Goal: Entertainment & Leisure: Consume media (video, audio)

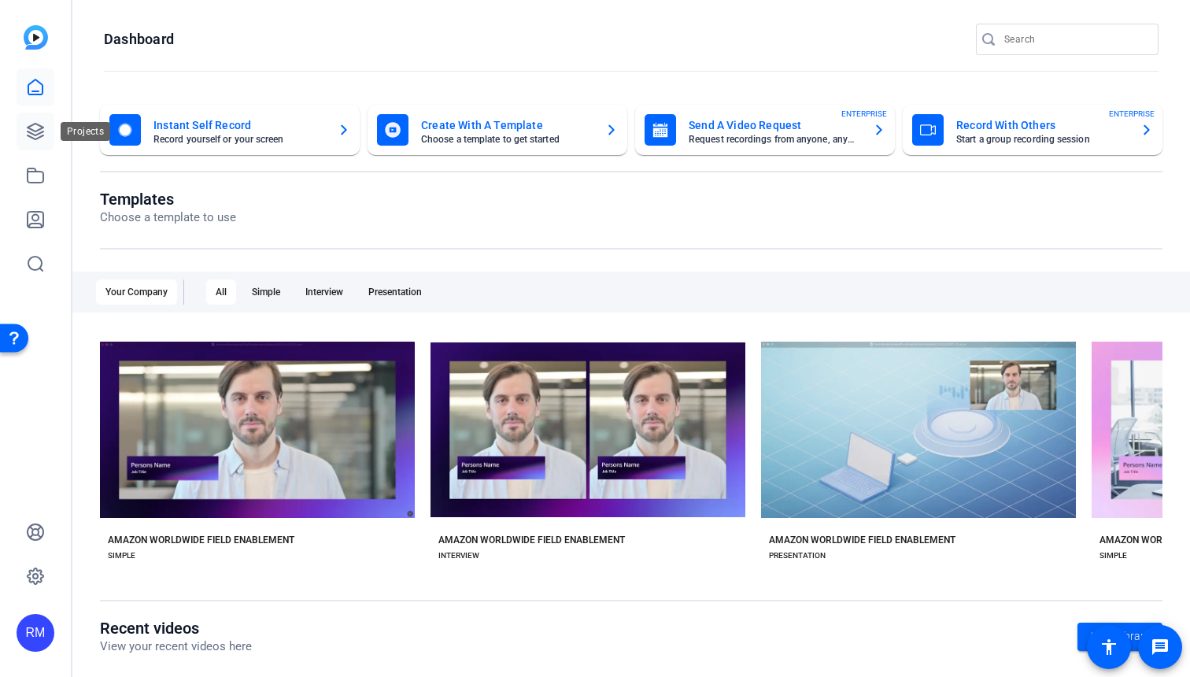
click at [42, 119] on link at bounding box center [36, 132] width 38 height 38
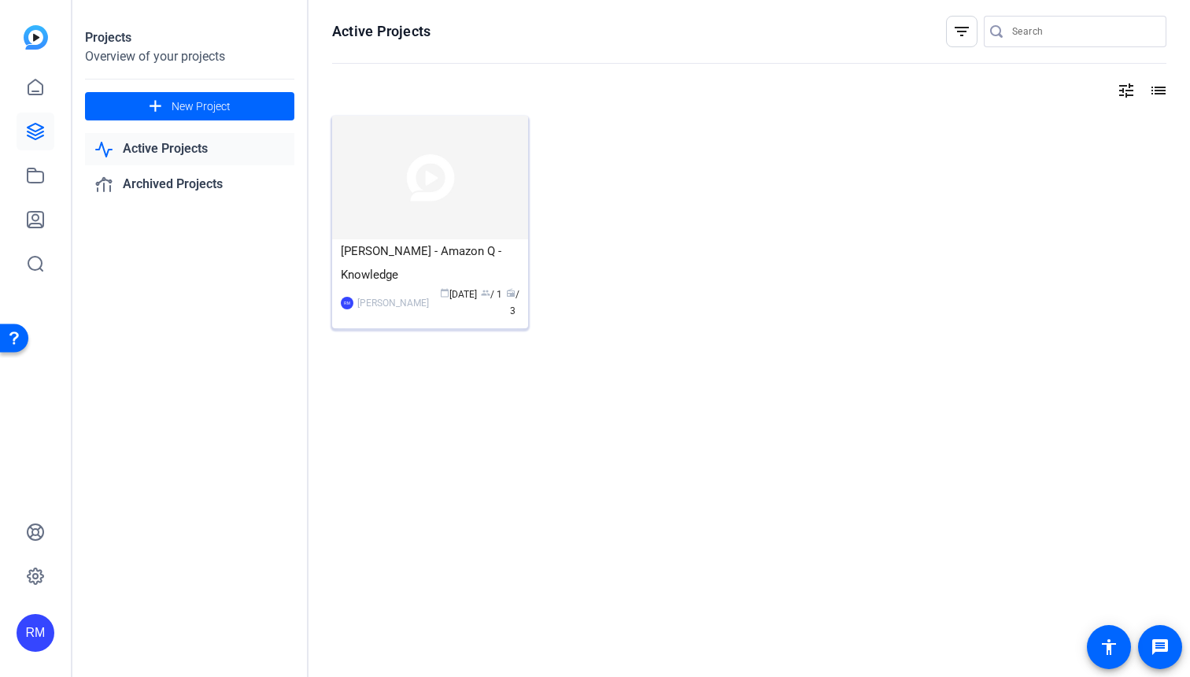
click at [418, 170] on img at bounding box center [430, 178] width 196 height 124
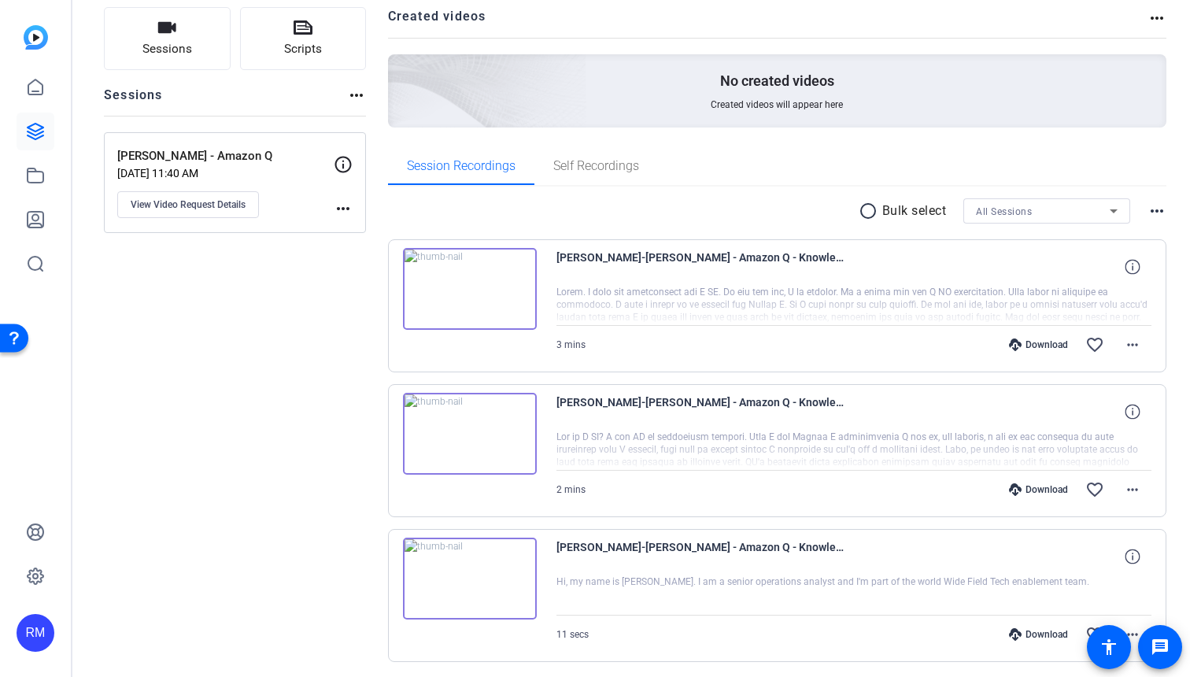
scroll to position [162, 0]
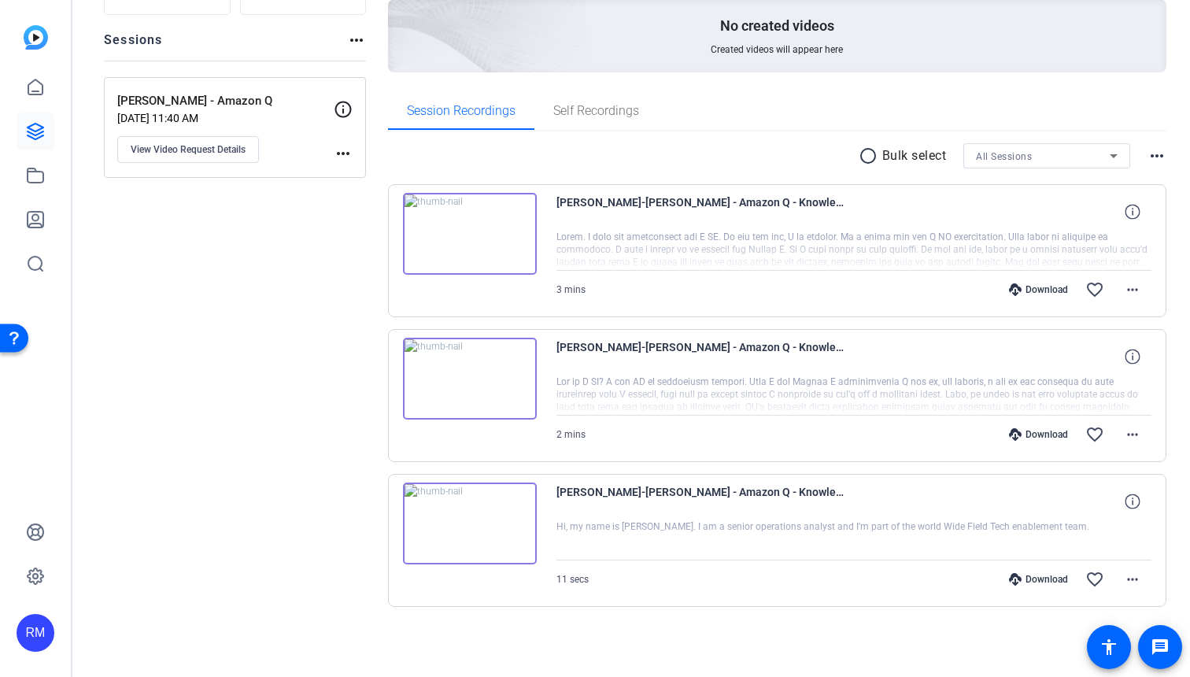
click at [457, 522] on img at bounding box center [470, 523] width 134 height 82
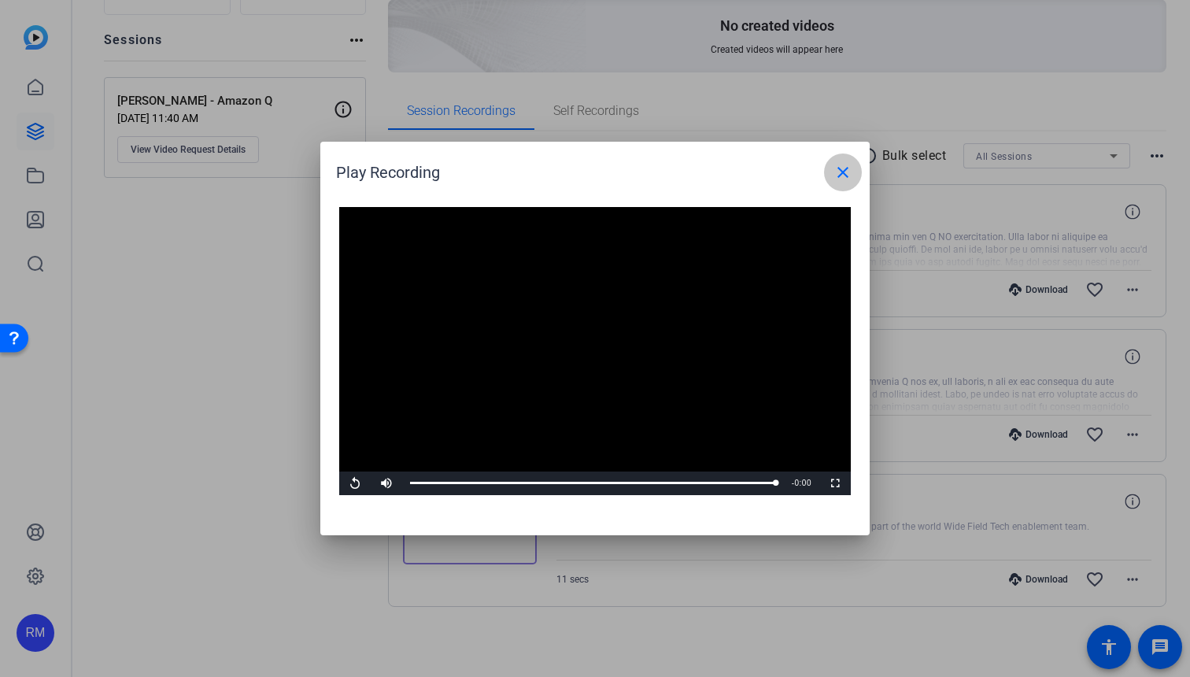
click at [849, 173] on mat-icon "close" at bounding box center [842, 172] width 19 height 19
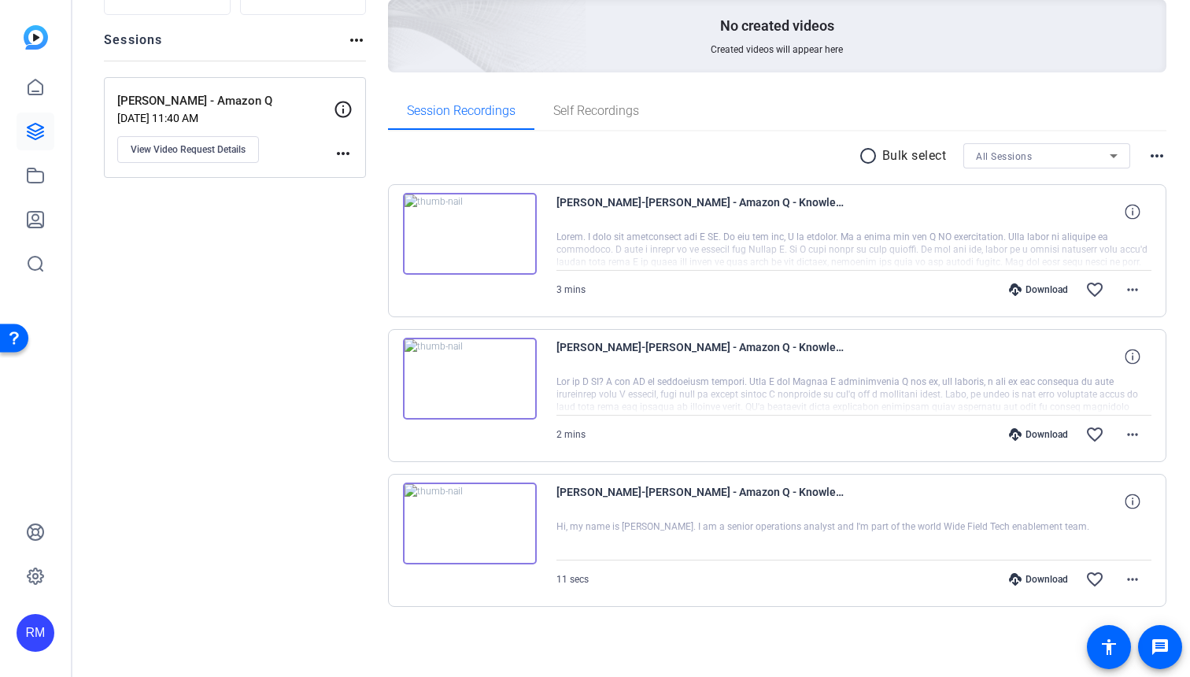
click at [503, 379] on img at bounding box center [470, 379] width 134 height 82
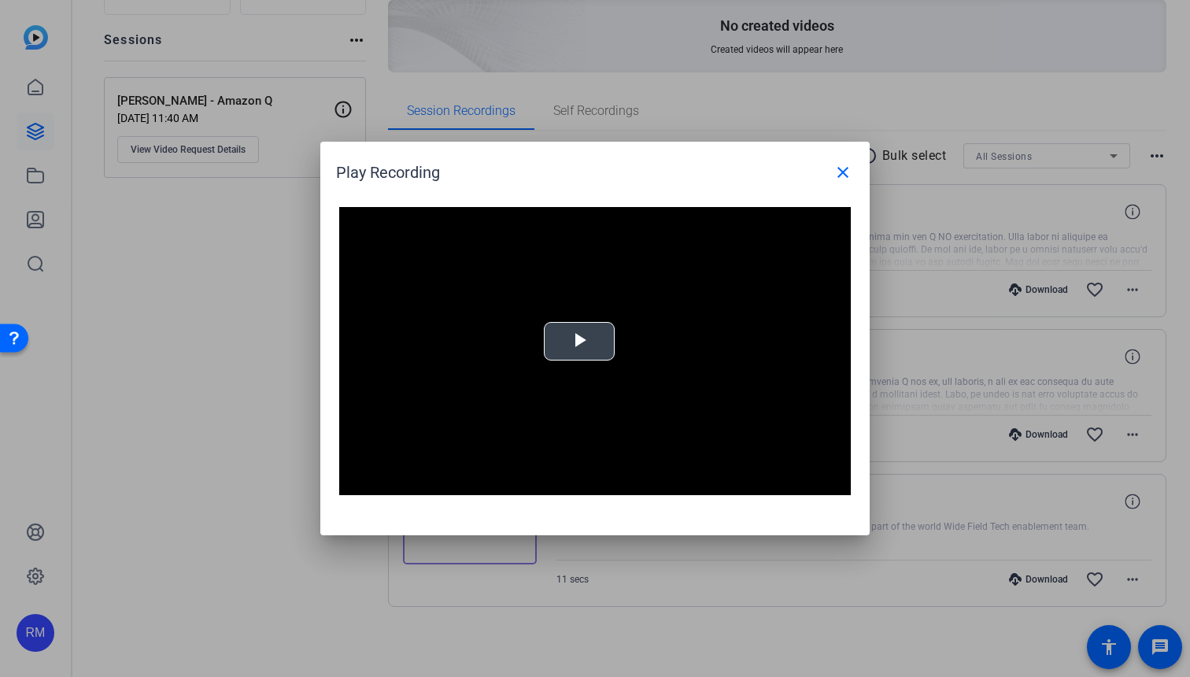
click at [579, 342] on span "Video Player" at bounding box center [579, 342] width 0 height 0
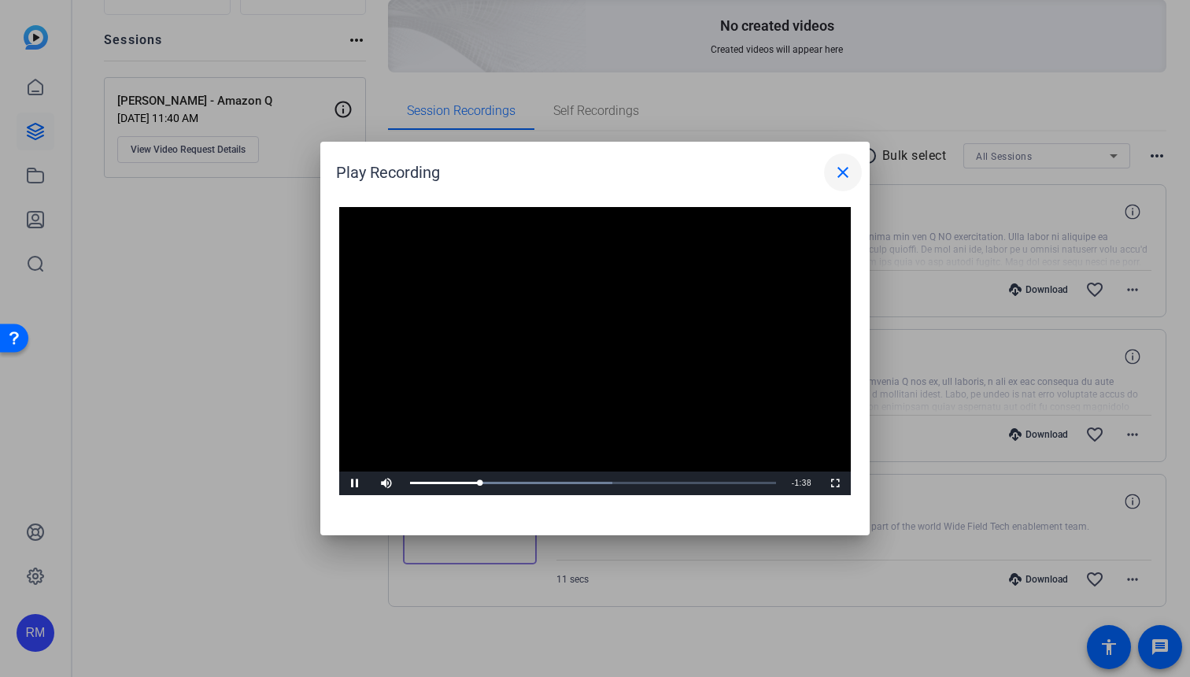
click at [840, 170] on mat-icon "close" at bounding box center [842, 172] width 19 height 19
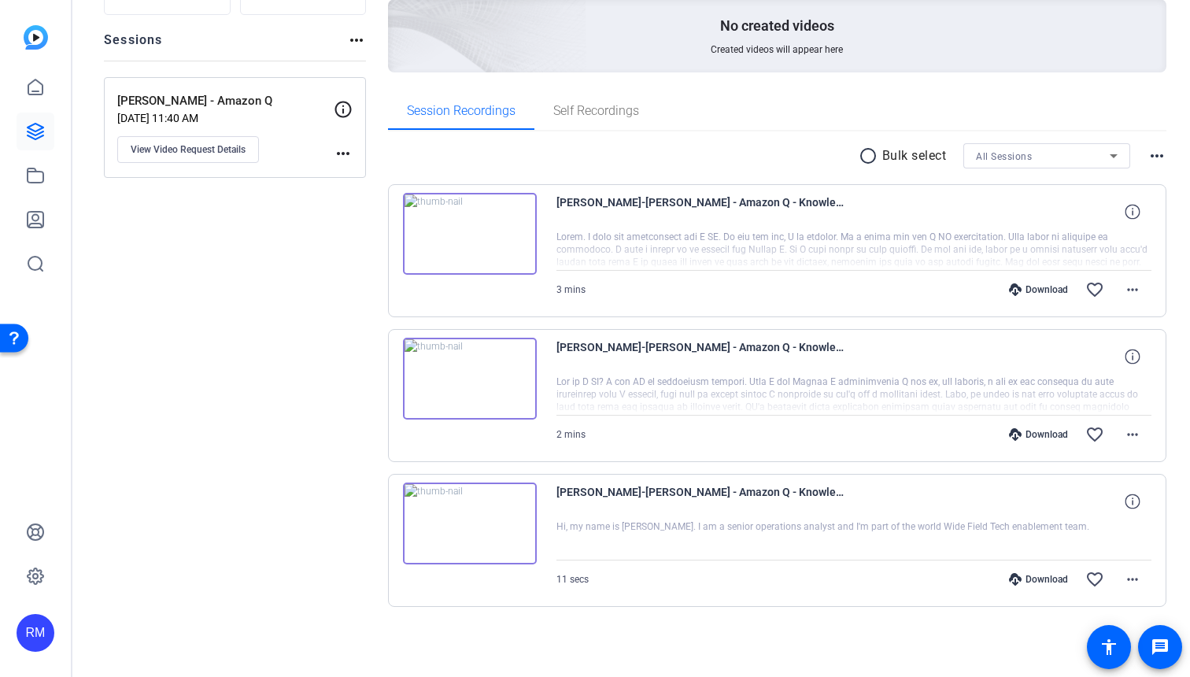
click at [475, 235] on img at bounding box center [470, 234] width 134 height 82
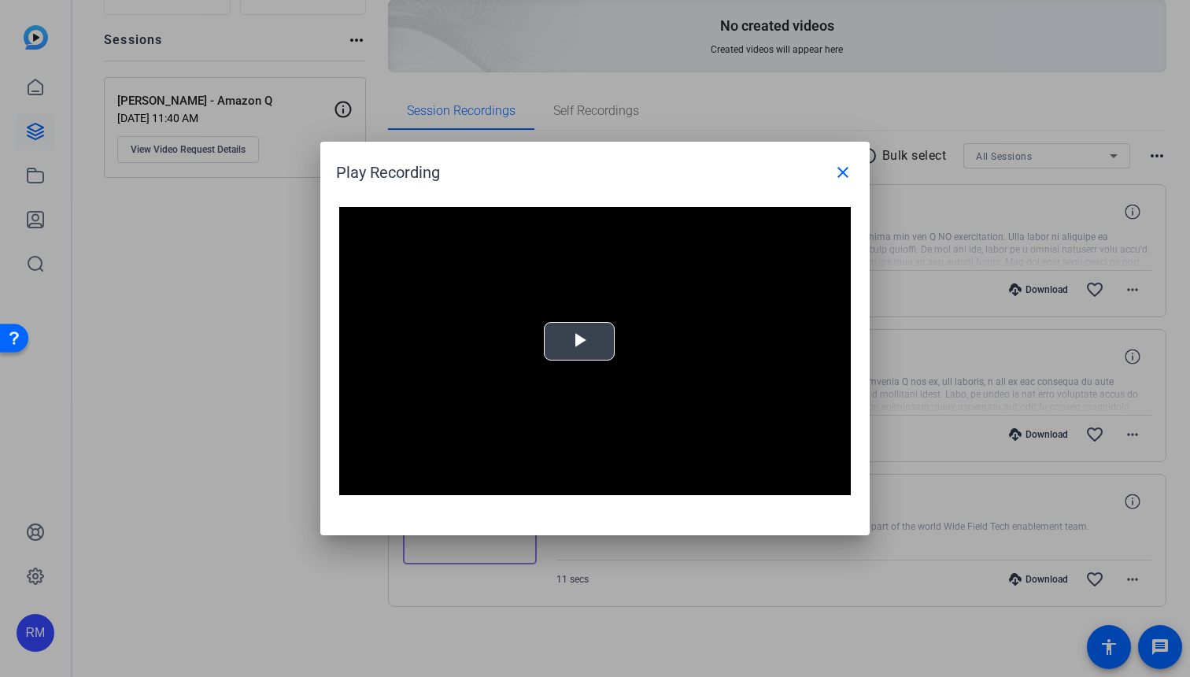
click at [585, 316] on video "Video Player" at bounding box center [594, 351] width 511 height 288
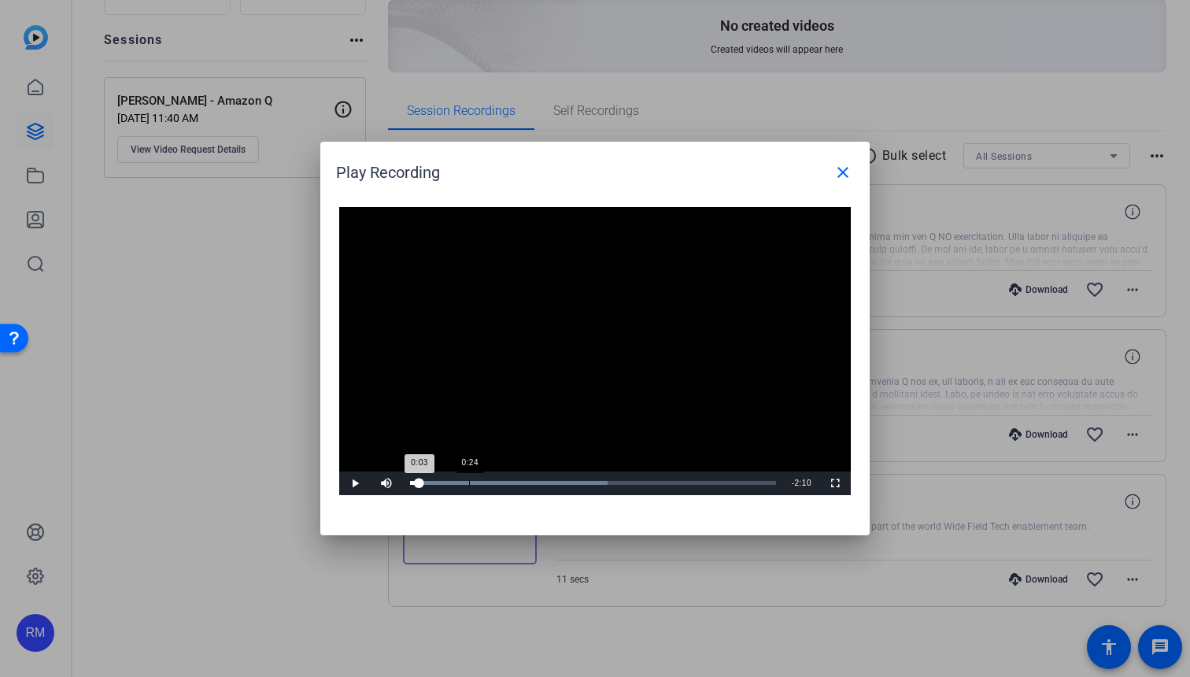
click at [469, 480] on div "Loaded : 54.06% 0:24 0:03" at bounding box center [593, 483] width 382 height 24
click at [593, 482] on div "1:16" at bounding box center [593, 483] width 1 height 4
click at [624, 482] on div "Loaded : 96.73% 1:30 1:17" at bounding box center [593, 483] width 366 height 4
click at [834, 172] on mat-icon "close" at bounding box center [842, 172] width 19 height 19
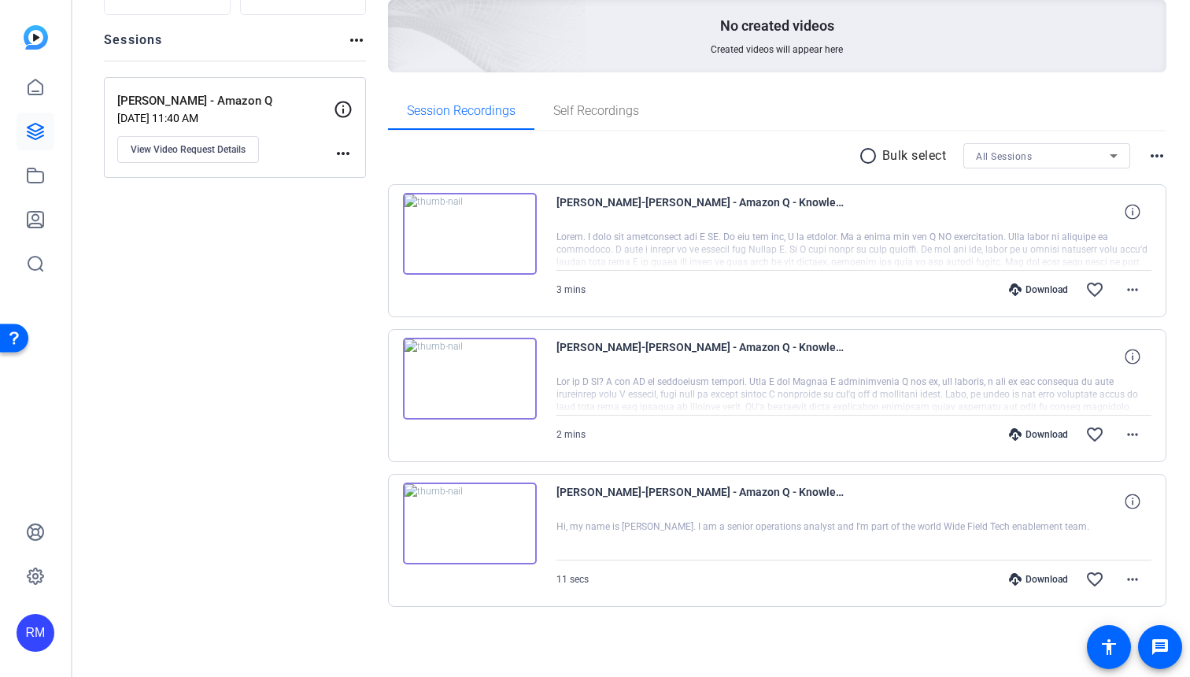
scroll to position [0, 0]
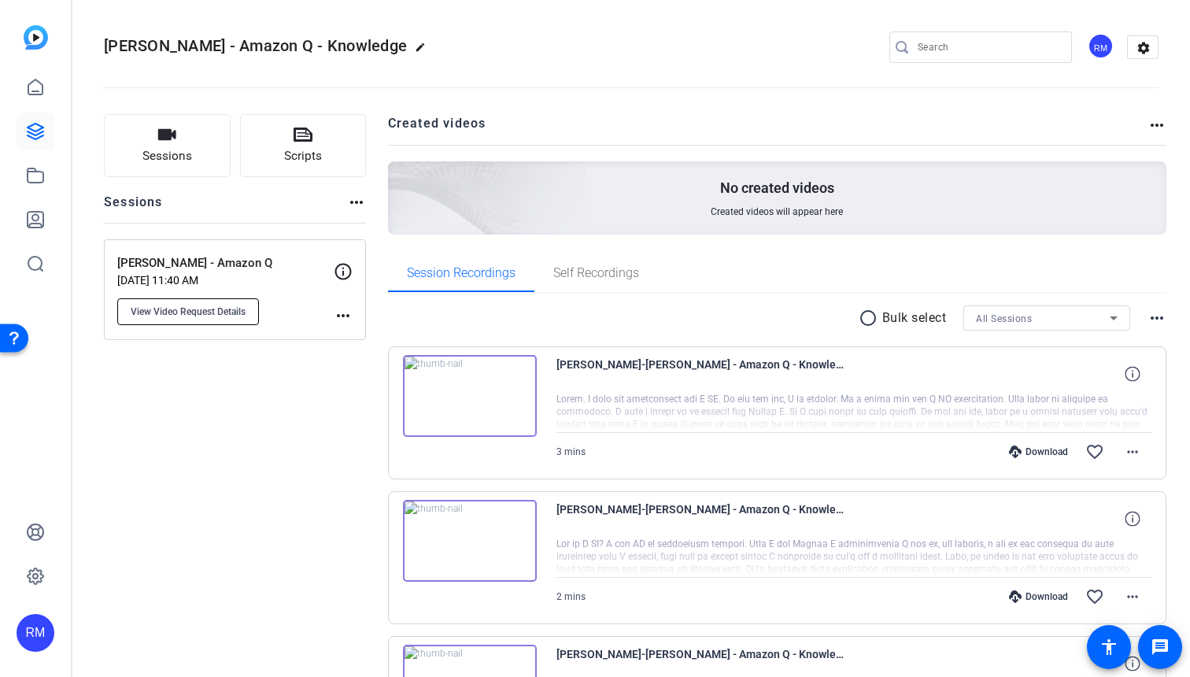
click at [244, 314] on span "View Video Request Details" at bounding box center [188, 311] width 115 height 13
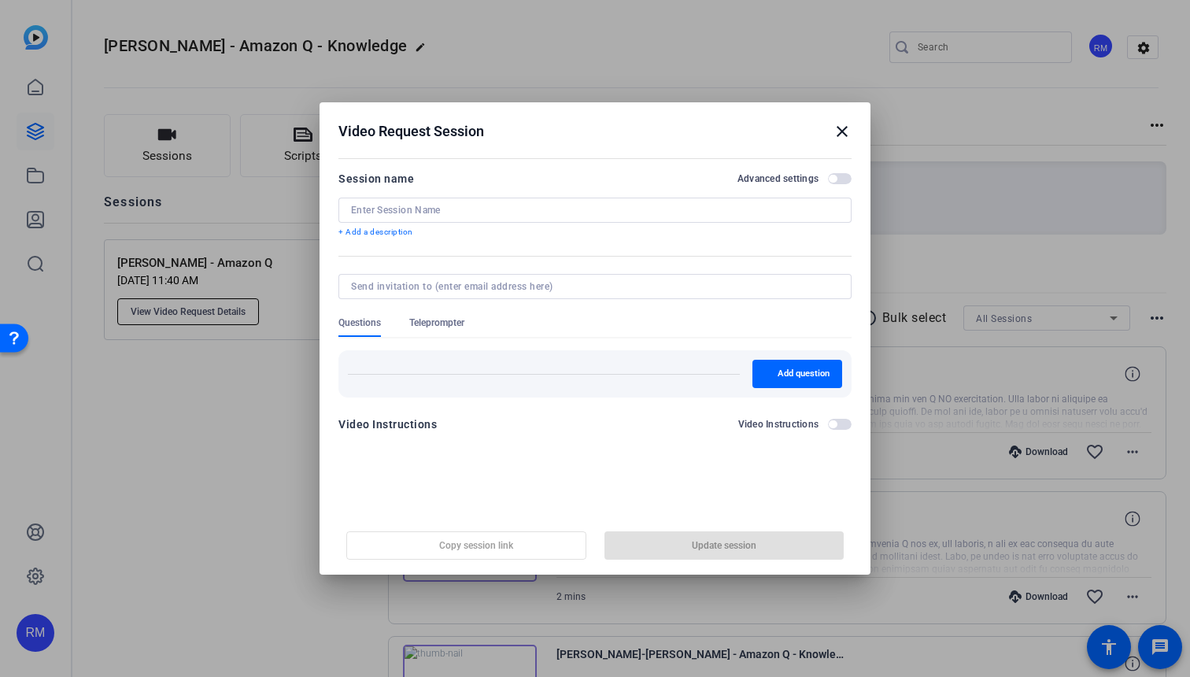
type input "[PERSON_NAME] - Amazon Q"
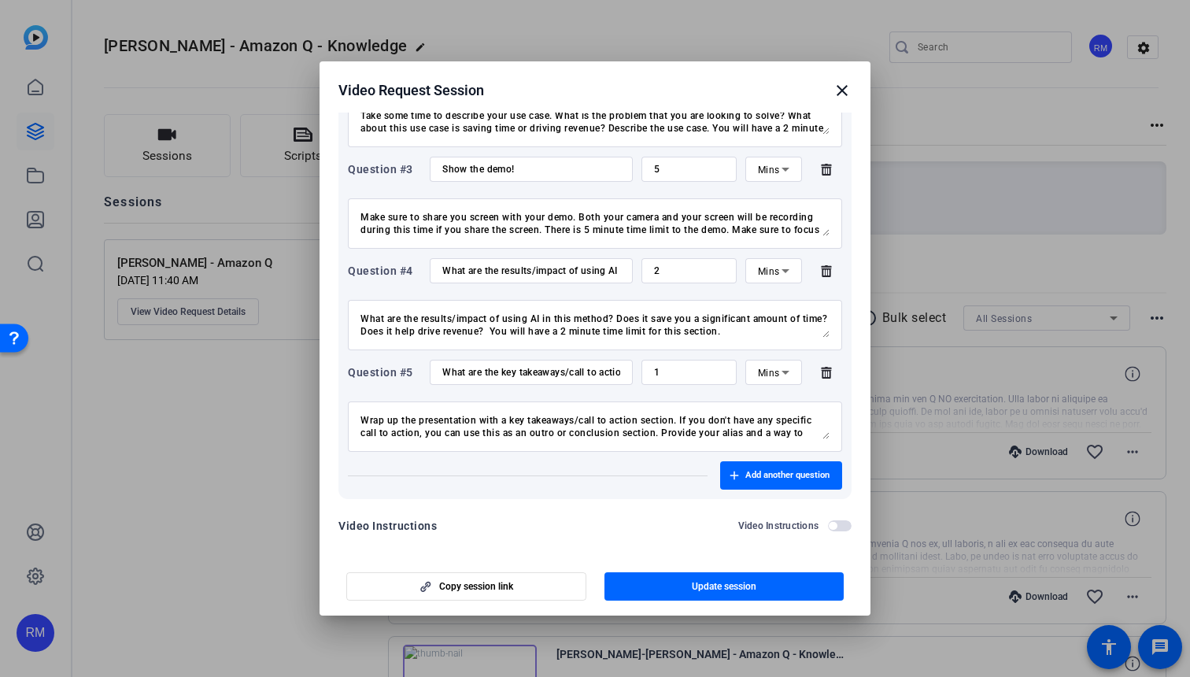
scroll to position [393, 0]
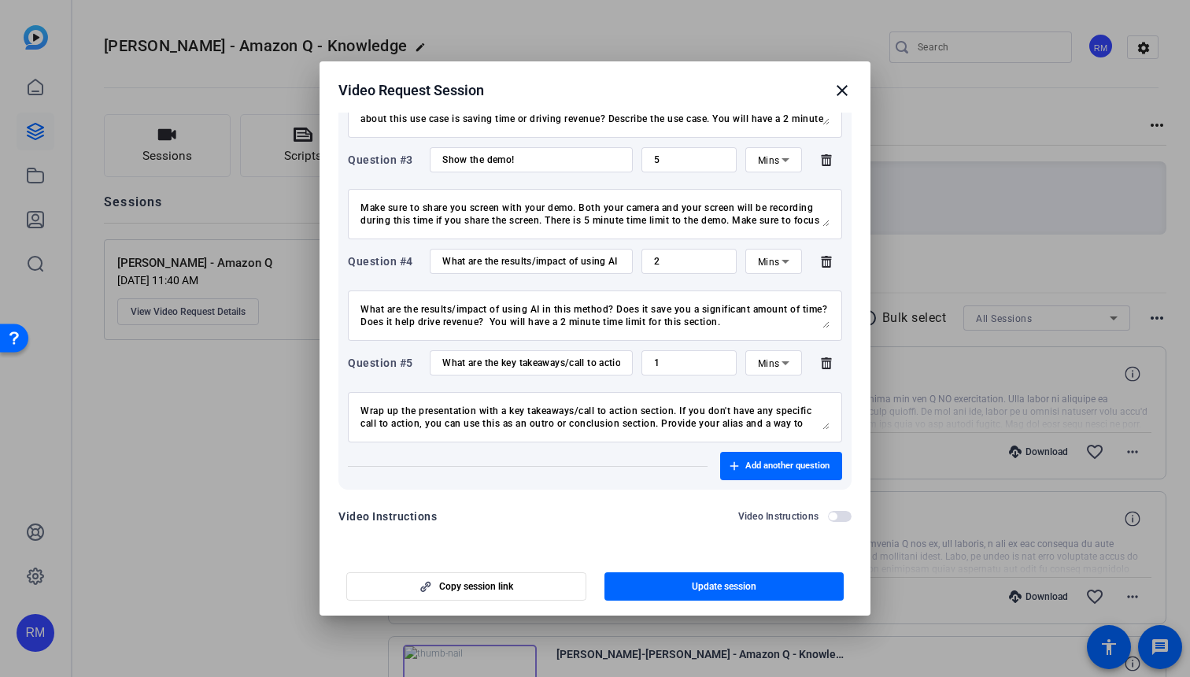
click at [840, 93] on mat-icon "close" at bounding box center [842, 90] width 19 height 19
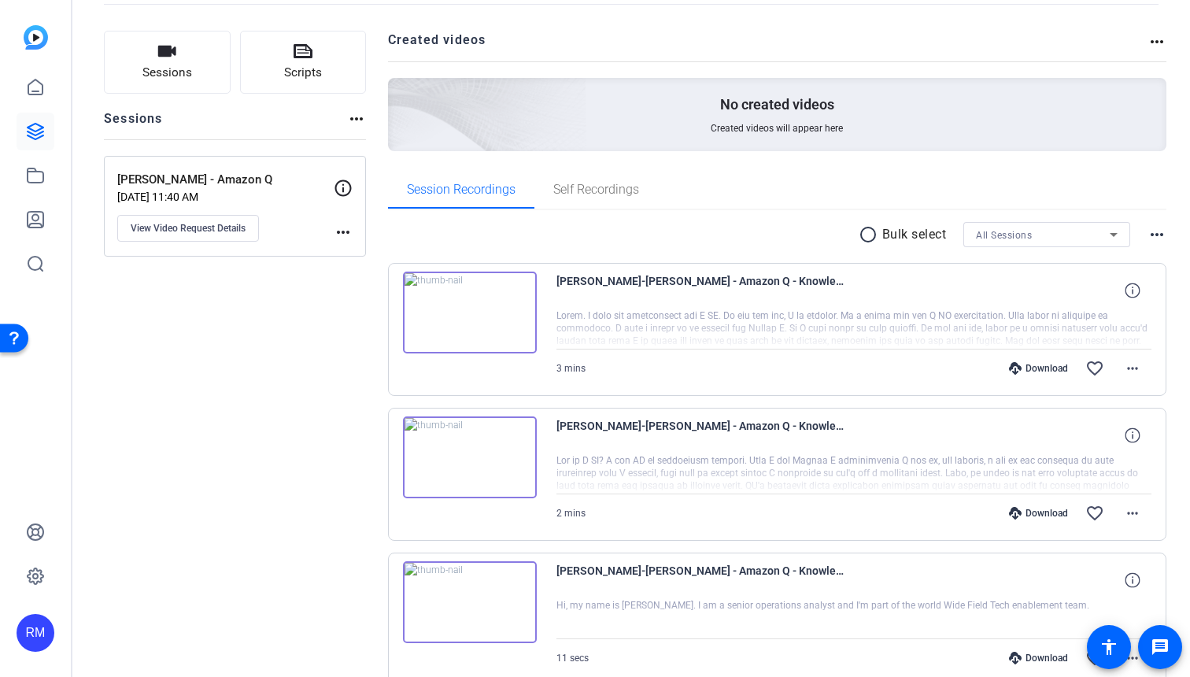
scroll to position [0, 0]
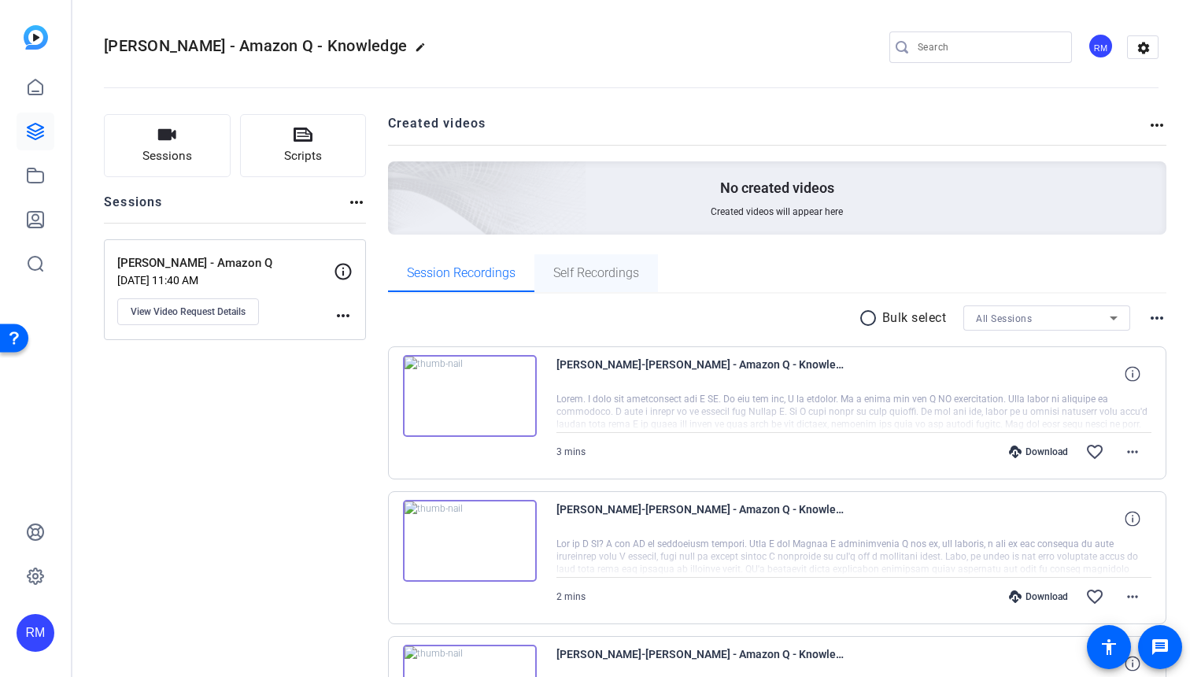
click at [593, 289] on span "Self Recordings" at bounding box center [596, 273] width 86 height 38
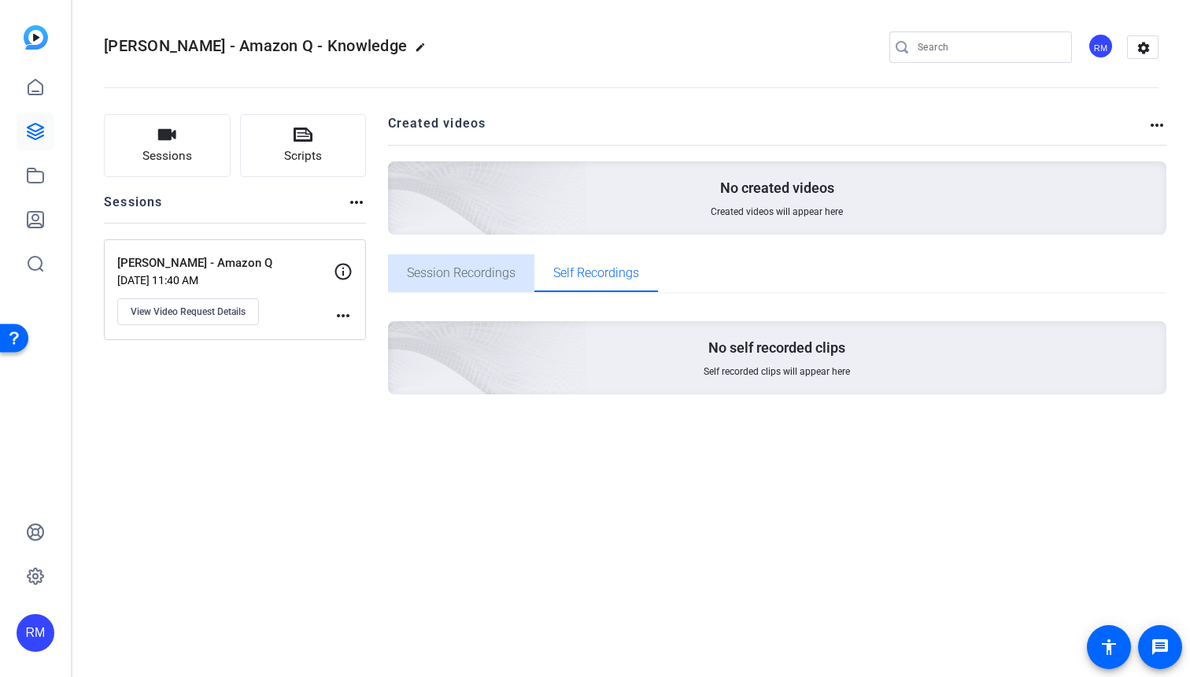
click at [504, 279] on span "Session Recordings" at bounding box center [461, 273] width 109 height 13
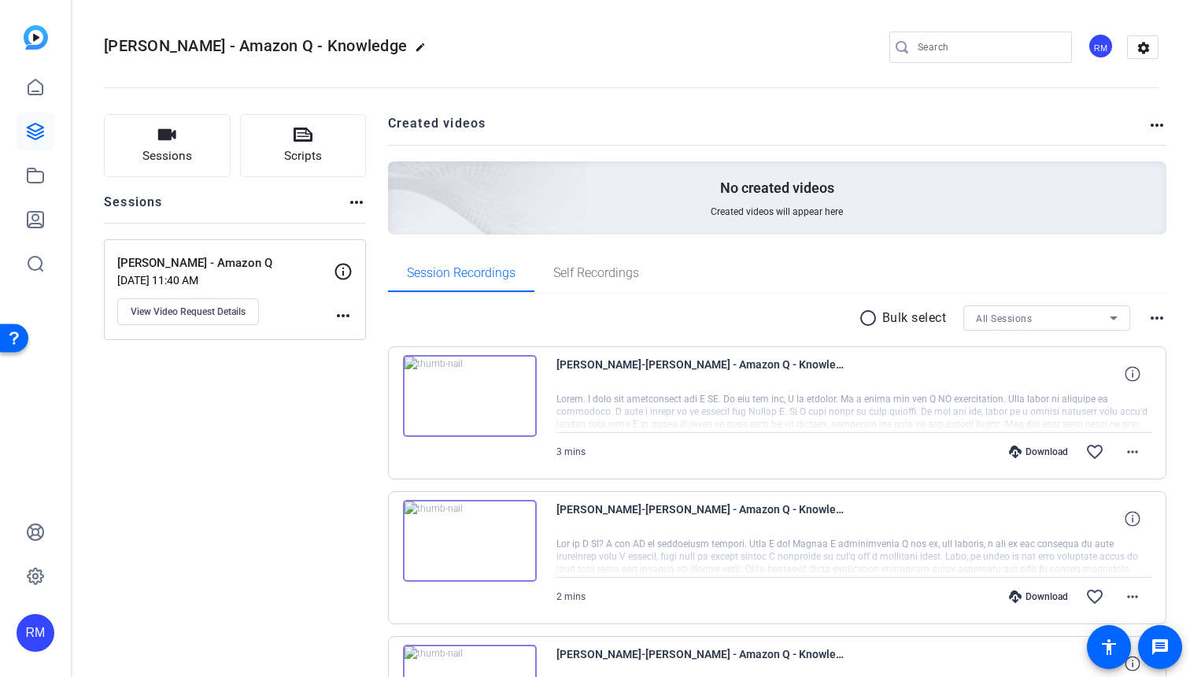
click at [473, 369] on img at bounding box center [470, 396] width 134 height 82
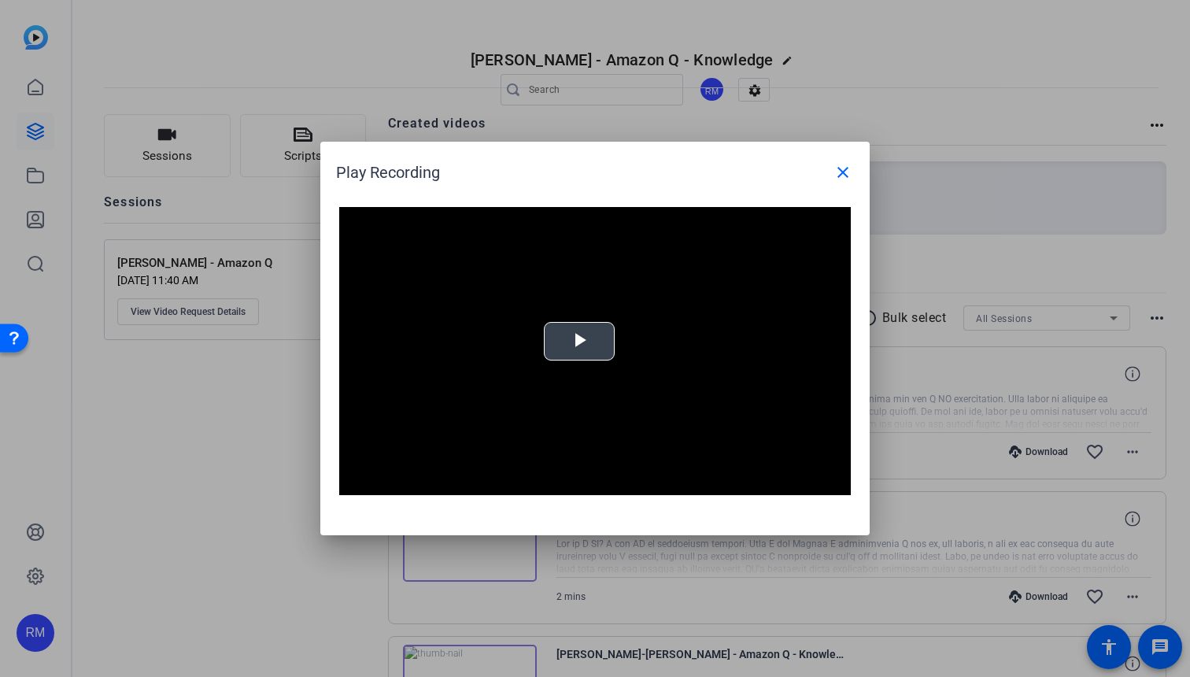
click at [579, 342] on span "Video Player" at bounding box center [579, 342] width 0 height 0
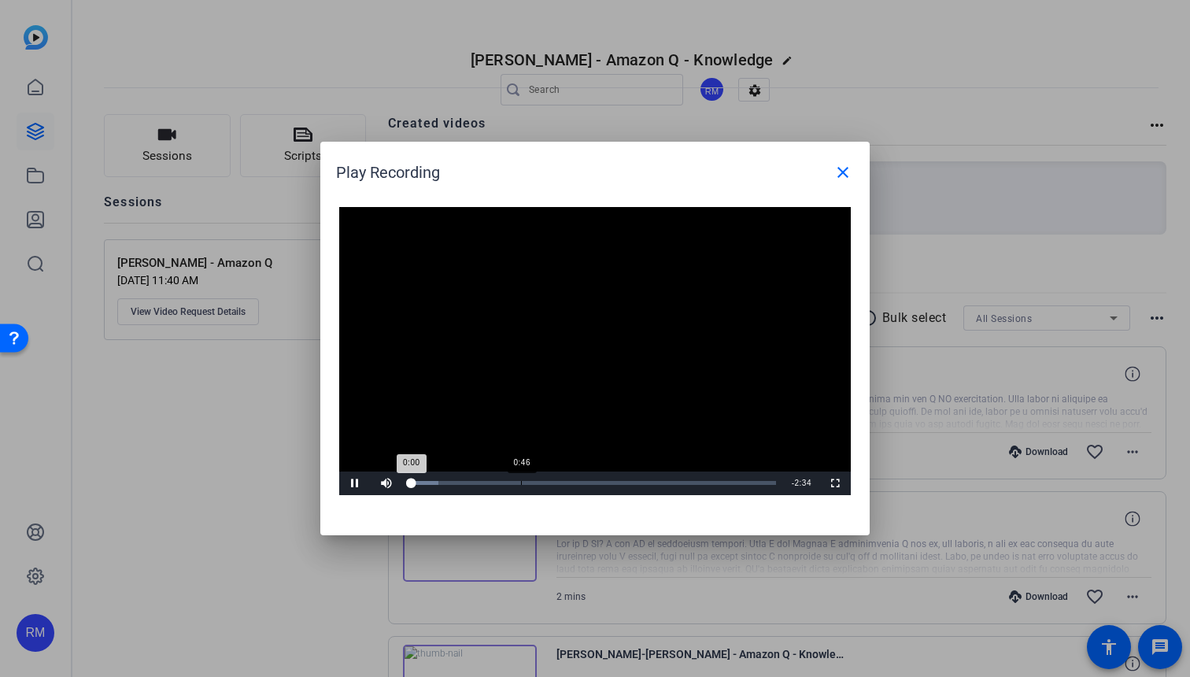
click at [522, 478] on div "Loaded : 7.82% 0:46 0:00" at bounding box center [593, 483] width 382 height 24
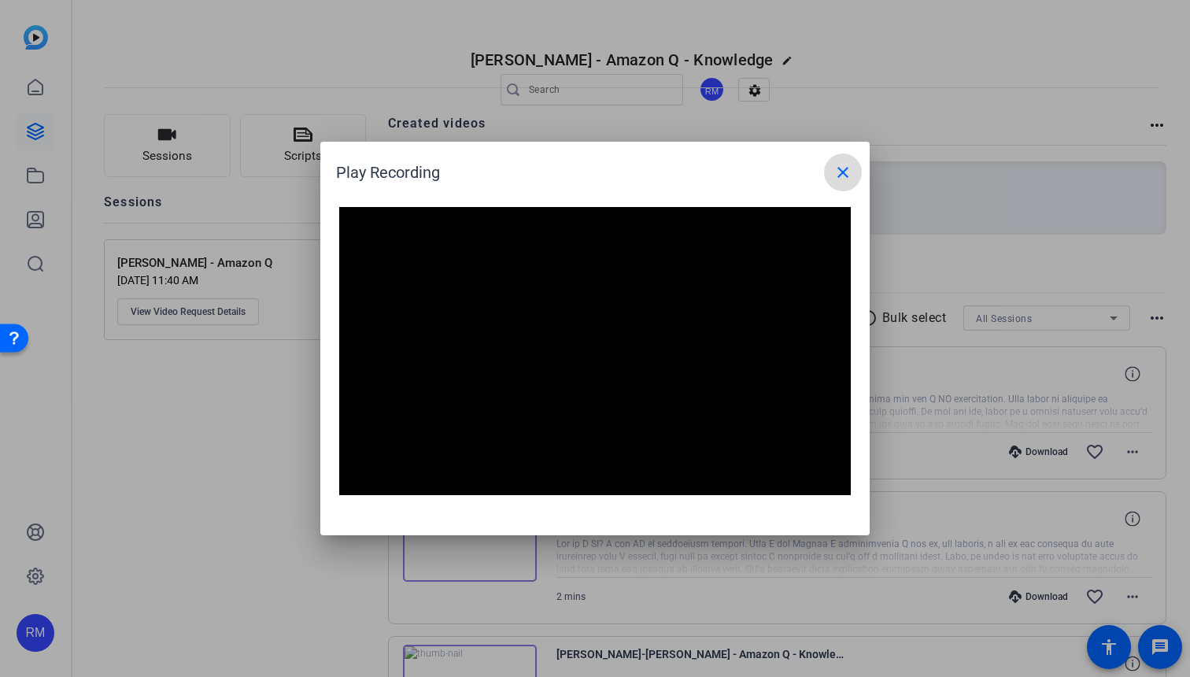
click at [843, 167] on mat-icon "close" at bounding box center [842, 172] width 19 height 19
